Goal: Transaction & Acquisition: Purchase product/service

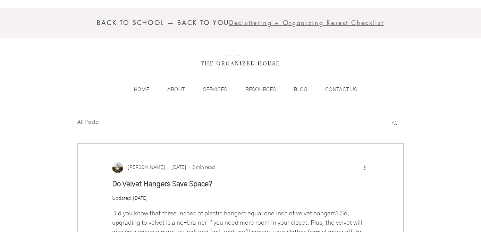
click at [140, 88] on p "HOME" at bounding box center [141, 89] width 23 height 10
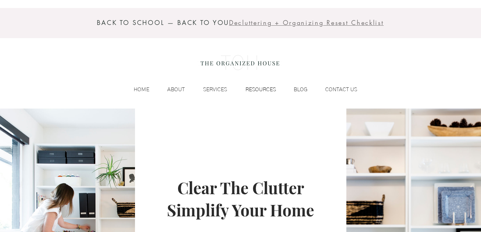
click at [262, 88] on p "RESOURCES" at bounding box center [260, 89] width 37 height 10
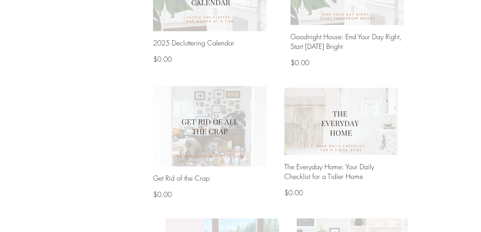
scroll to position [485, 0]
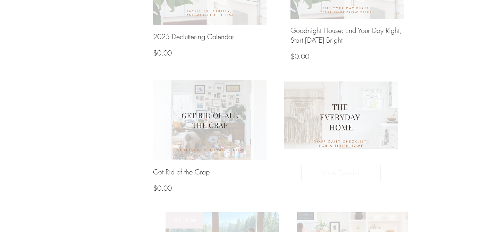
click at [343, 140] on img at bounding box center [340, 115] width 121 height 72
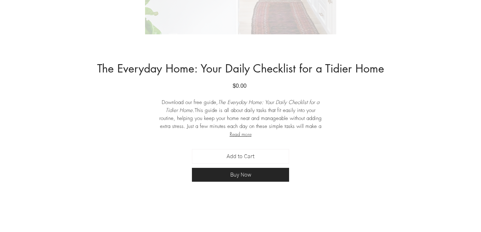
scroll to position [266, 0]
click at [239, 135] on button "Read more" at bounding box center [240, 134] width 167 height 8
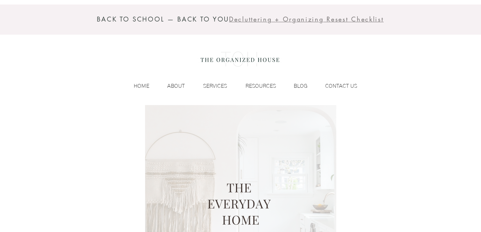
scroll to position [0, 0]
